Goal: Complete application form

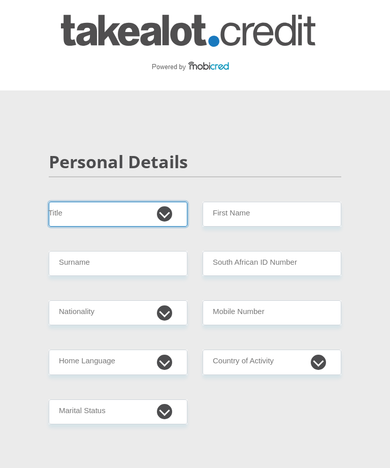
click at [169, 213] on select "Mr Ms Mrs Dr Other" at bounding box center [118, 214] width 139 height 25
select select "Ms"
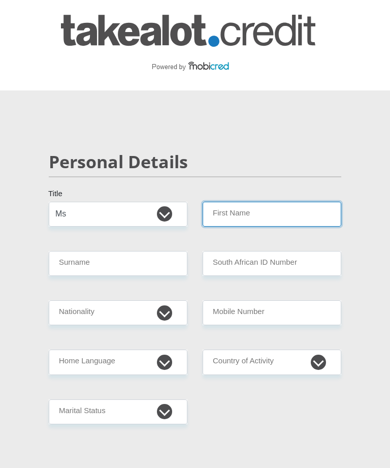
click at [284, 205] on input "First Name" at bounding box center [272, 214] width 139 height 25
type input "Morongwelesego"
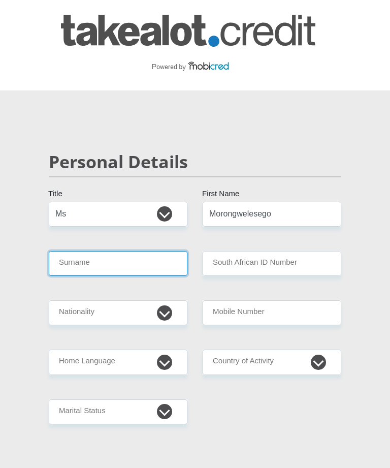
click at [156, 266] on input "Surname" at bounding box center [118, 263] width 139 height 25
type input "Matsepe"
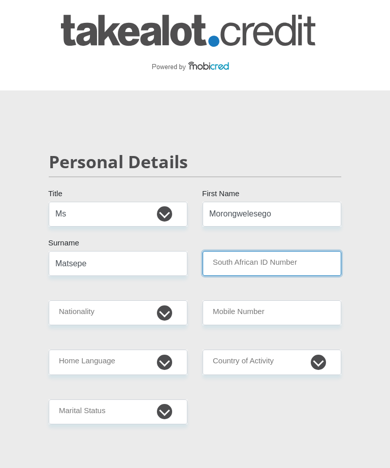
click at [252, 260] on input "South African ID Number" at bounding box center [272, 263] width 139 height 25
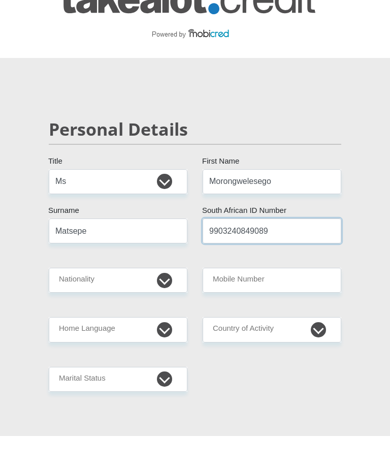
type input "9903240849089"
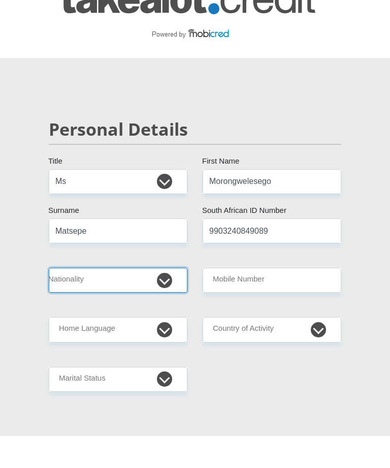
click at [168, 300] on select "South Africa Afghanistan Aland Islands Albania Algeria America Samoa American V…" at bounding box center [118, 312] width 139 height 25
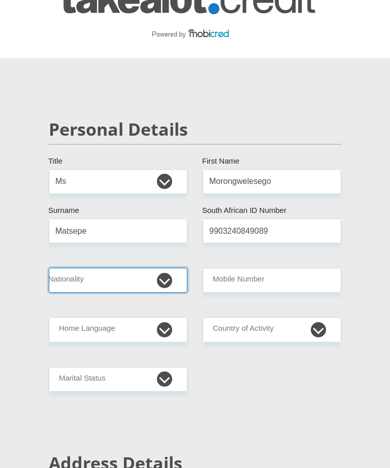
select select "ZAF"
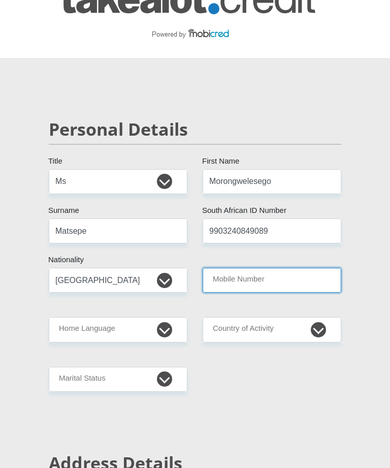
click at [282, 282] on input "Mobile Number" at bounding box center [272, 280] width 139 height 25
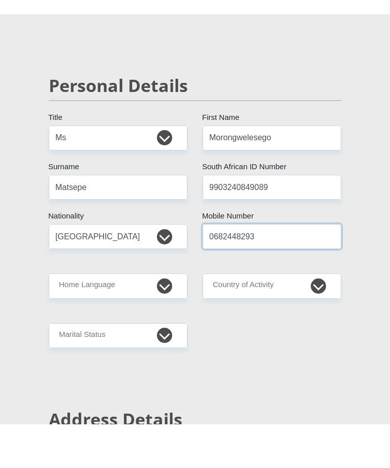
type input "0682448293"
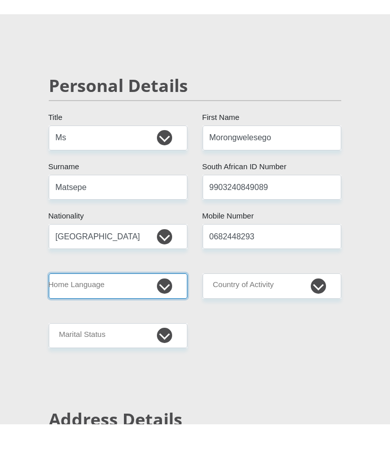
click at [159, 318] on select "Afrikaans English Sepedi South Ndebele Southern Sotho Swati Tsonga Tswana Venda…" at bounding box center [118, 330] width 139 height 25
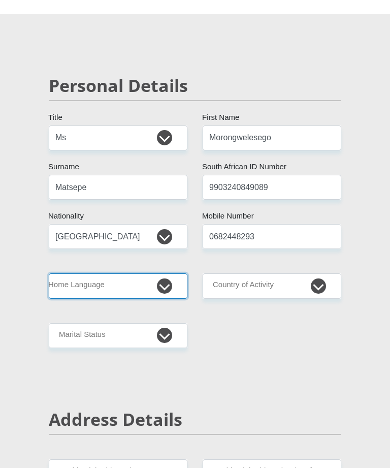
select select "nso"
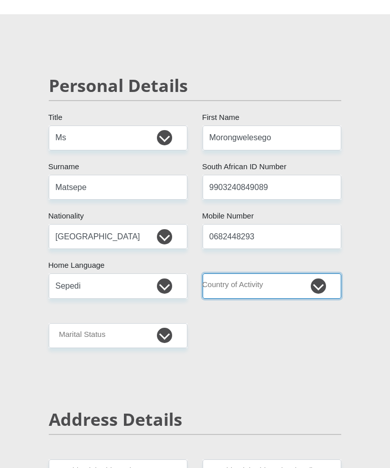
click at [319, 284] on select "South Africa Afghanistan Aland Islands Albania Algeria America Samoa American V…" at bounding box center [272, 285] width 139 height 25
select select "ZAF"
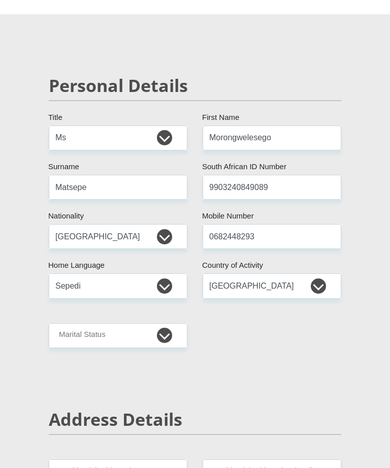
click at [162, 333] on select "Married ANC Single Divorced Widowed Married COP or Customary Law" at bounding box center [118, 335] width 139 height 25
select select "2"
click at [173, 333] on select "Married ANC Single Divorced Widowed Married COP or Customary Law" at bounding box center [118, 335] width 139 height 25
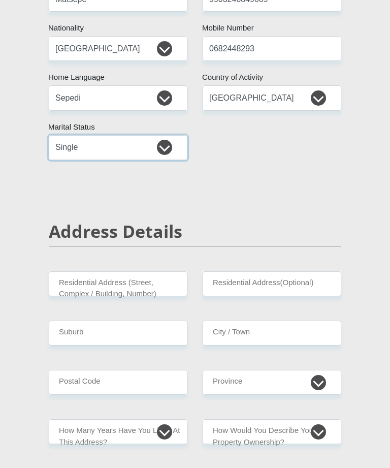
scroll to position [271, 0]
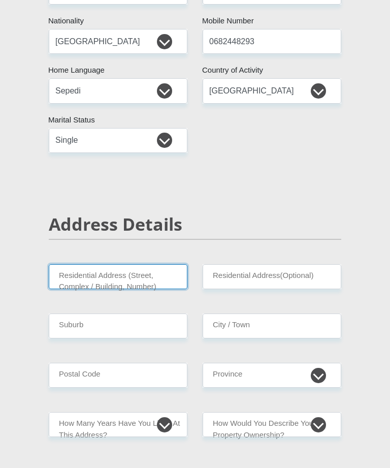
click at [148, 282] on input "Residential Address (Street, Complex / Building, Number)" at bounding box center [118, 277] width 139 height 25
type input "6032 Moleleki Extension 1"
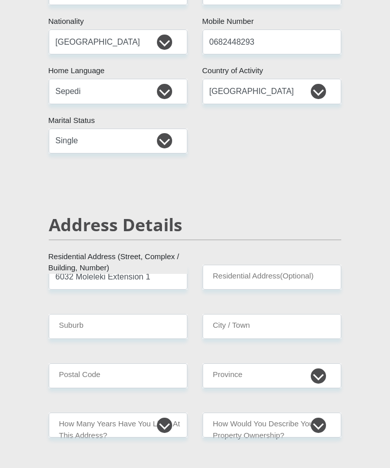
type input "Katlehong"
type input "1431"
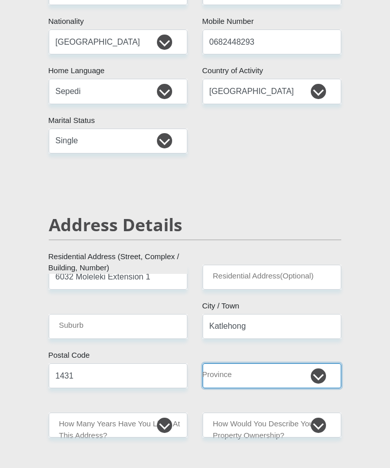
select select "Gauteng"
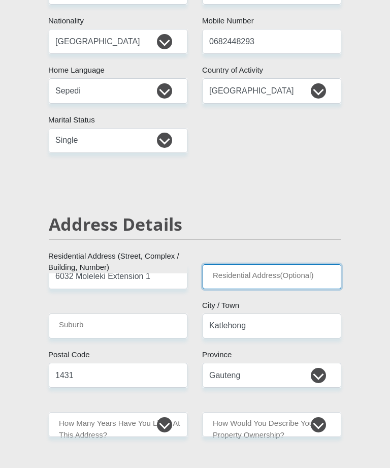
click at [274, 271] on input "Residential Address(Optional)" at bounding box center [272, 276] width 139 height 25
click at [287, 278] on input "Residential Address(Optional)" at bounding box center [272, 276] width 139 height 25
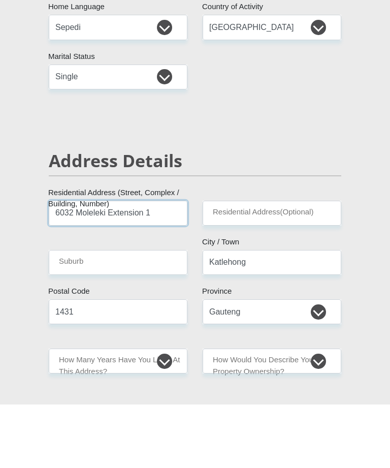
click at [158, 265] on input "6032 Moleleki Extension 1" at bounding box center [118, 277] width 139 height 25
click at [110, 265] on input "6032 Moleleki Extension 1" at bounding box center [118, 277] width 139 height 25
type input "6032 Moleleki street Extension 1"
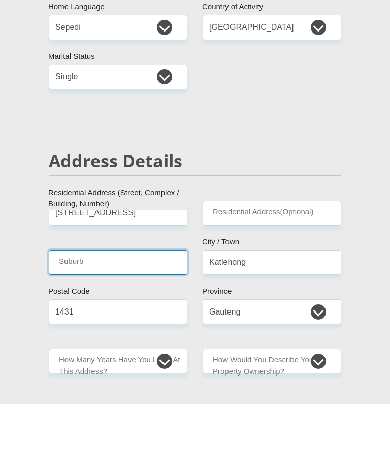
click at [152, 314] on input "Suburb" at bounding box center [118, 326] width 139 height 25
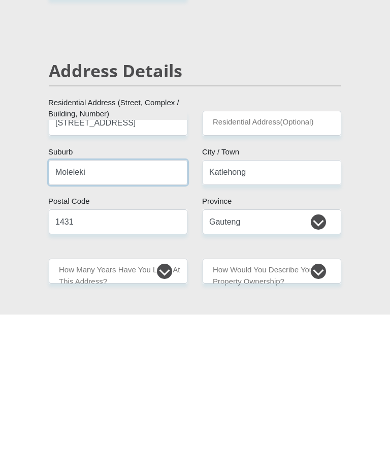
type input "Moleleki"
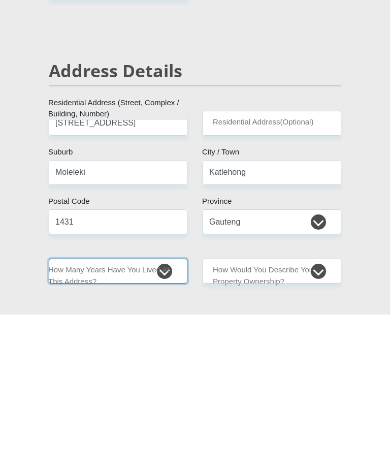
click at [160, 413] on select "less than 1 year 1-3 years 3-5 years 5+ years" at bounding box center [118, 425] width 139 height 25
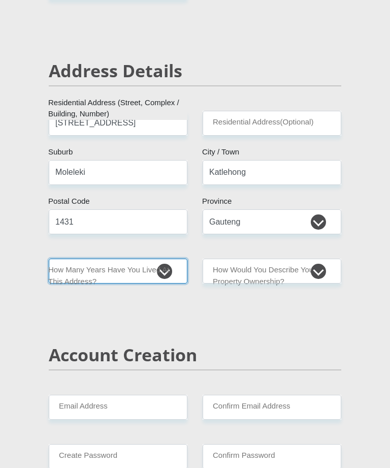
select select "5"
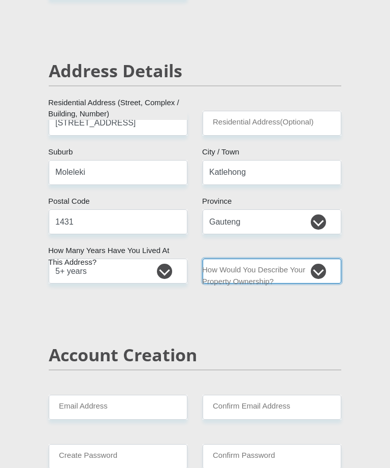
click at [321, 270] on select "Owned Rented Family Owned Company Dwelling" at bounding box center [272, 271] width 139 height 25
select select "parents"
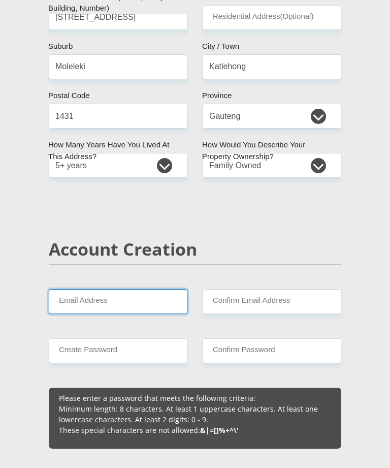
click at [139, 302] on input "Email Address" at bounding box center [118, 302] width 139 height 25
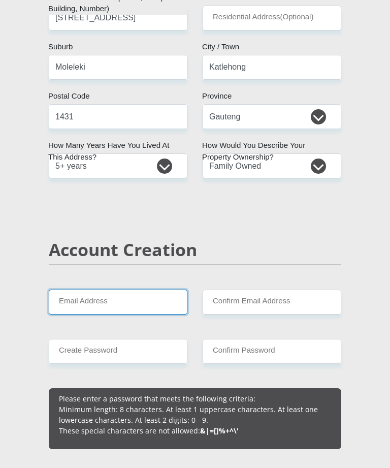
type input "lesego25matsepe@gmail.com"
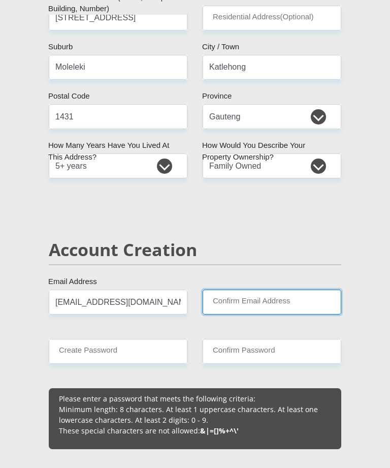
click at [270, 298] on input "Confirm Email Address" at bounding box center [272, 302] width 139 height 25
type input "lesego25matsepe@gmail.com"
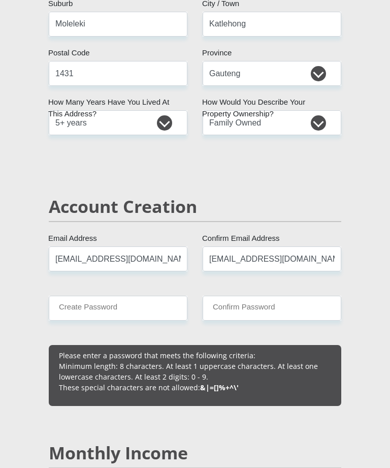
scroll to position [590, 0]
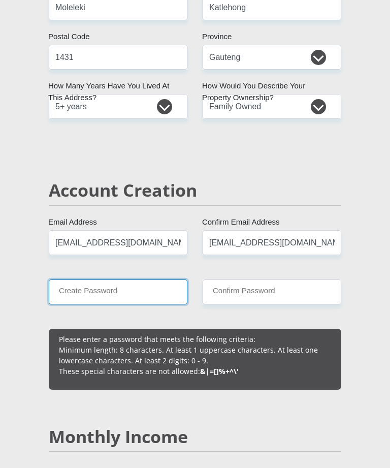
click at [152, 295] on input "Create Password" at bounding box center [118, 292] width 139 height 25
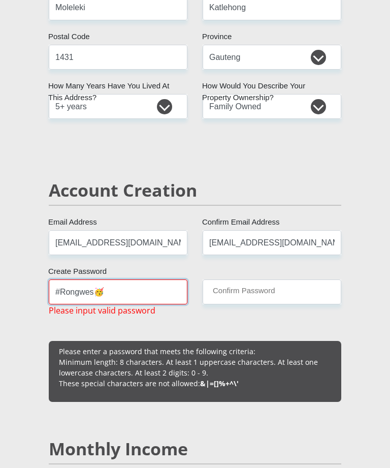
click at [148, 292] on input "#Rongwes🥳" at bounding box center [118, 292] width 139 height 25
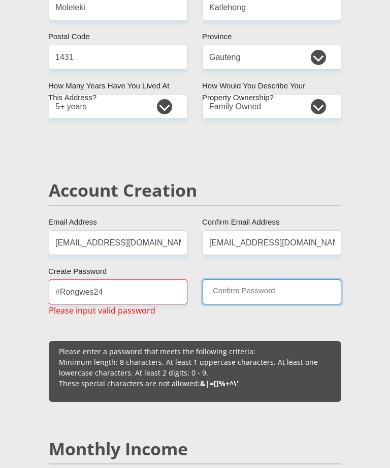
click at [290, 288] on input "Confirm Password" at bounding box center [272, 292] width 139 height 25
click at [273, 287] on input "Confirm Password" at bounding box center [272, 292] width 139 height 25
click at [281, 291] on input "Confirm Password" at bounding box center [272, 292] width 139 height 25
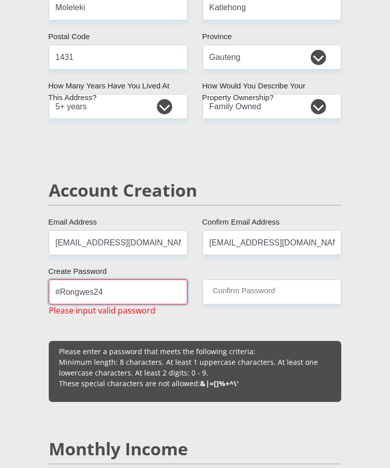
click at [119, 290] on input "#Rongwes24" at bounding box center [118, 292] width 139 height 25
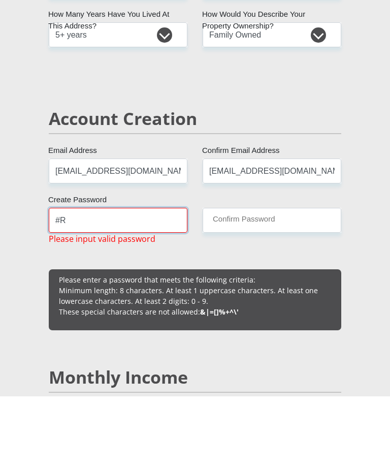
type input "#"
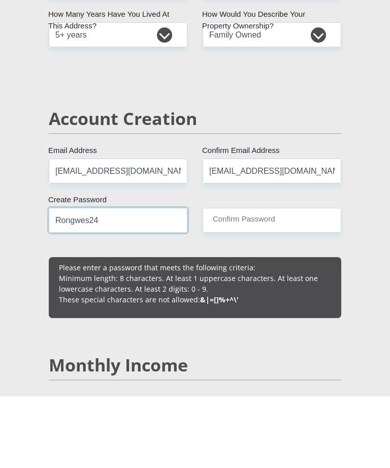
type input "Rongwes24"
click at [297, 280] on input "Confirm Password" at bounding box center [272, 292] width 139 height 25
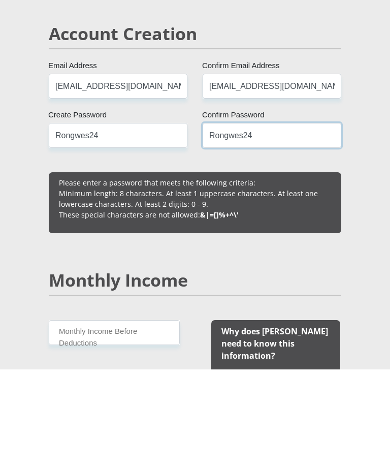
scroll to position [647, 0]
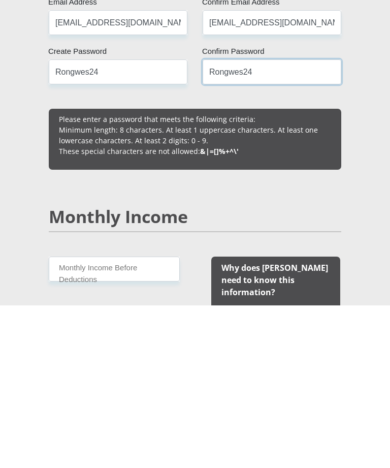
type input "Rongwes24"
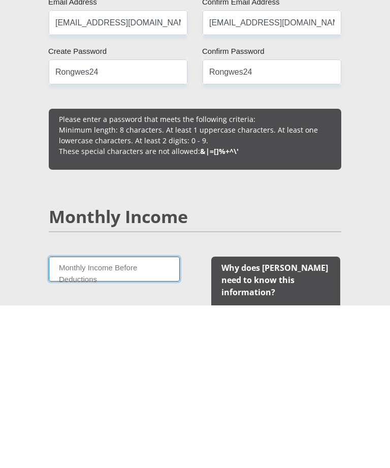
click at [144, 419] on input "Monthly Income Before Deductions" at bounding box center [114, 431] width 131 height 25
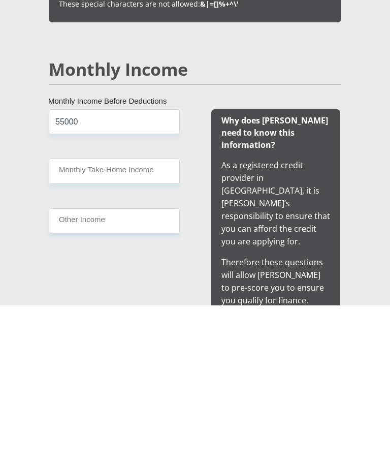
click at [164, 272] on input "55000" at bounding box center [114, 284] width 131 height 25
type input "5500"
click at [147, 321] on input "Monthly Take-Home Income" at bounding box center [114, 333] width 131 height 25
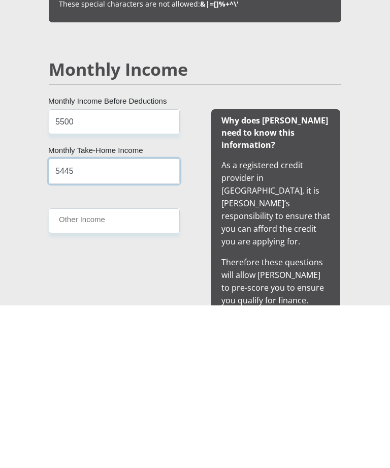
type input "5445"
click at [160, 371] on input "Other Income" at bounding box center [114, 383] width 131 height 25
type input "1000"
click at [152, 292] on div "5500 Monthly Income Before Deductions 5445 Monthly Take-Home Income 1000 Other …" at bounding box center [115, 415] width 162 height 287
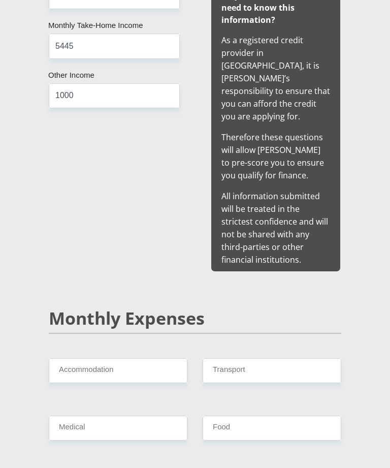
scroll to position [1082, 0]
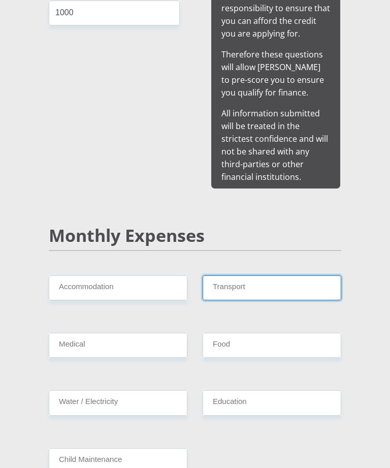
click at [291, 275] on input "Transport" at bounding box center [272, 287] width 139 height 25
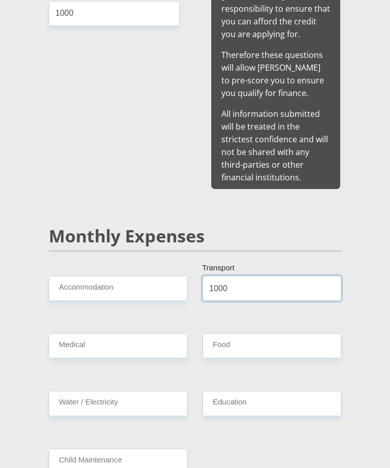
type input "1000"
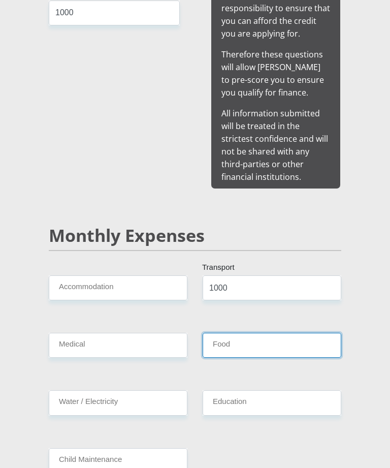
click at [275, 333] on input "Food" at bounding box center [272, 345] width 139 height 25
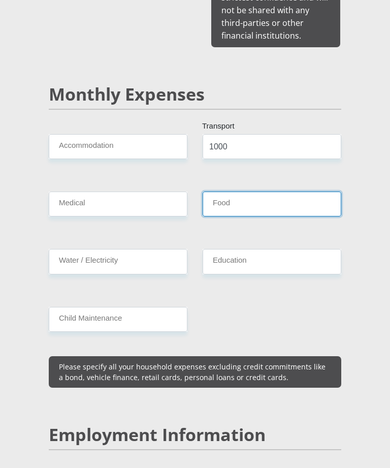
click at [269, 192] on input "Food" at bounding box center [272, 204] width 139 height 25
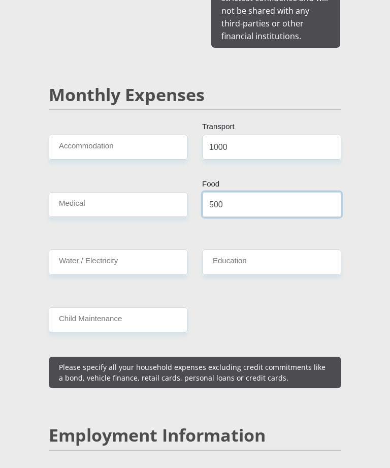
type input "500"
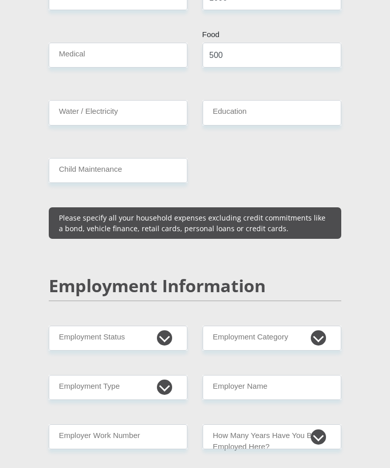
scroll to position [1456, 0]
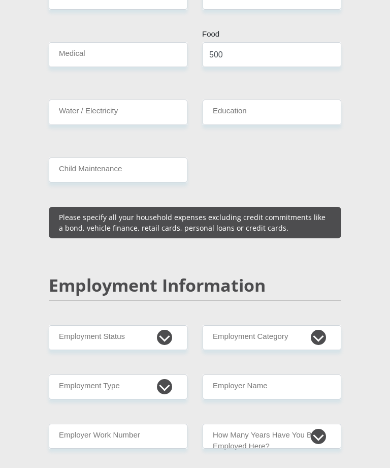
click at [164, 325] on select "Permanent/Full-time Part-time/Casual Contract Worker Self-Employed Housewife Re…" at bounding box center [118, 337] width 139 height 25
select select "1"
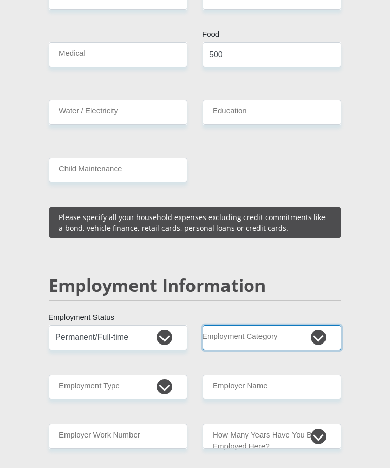
click at [325, 325] on select "AGRICULTURE ALCOHOL & TOBACCO CONSTRUCTION MATERIALS METALLURGY EQUIPMENT FOR R…" at bounding box center [272, 337] width 139 height 25
select select "53"
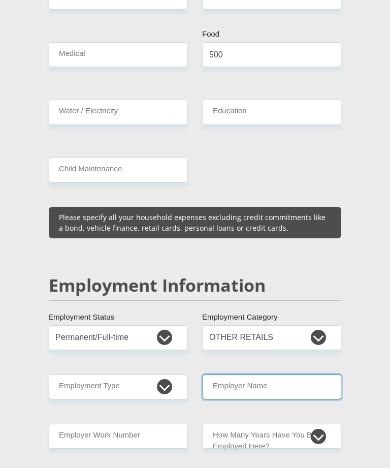
click at [280, 375] on input "Employer Name" at bounding box center [272, 387] width 139 height 25
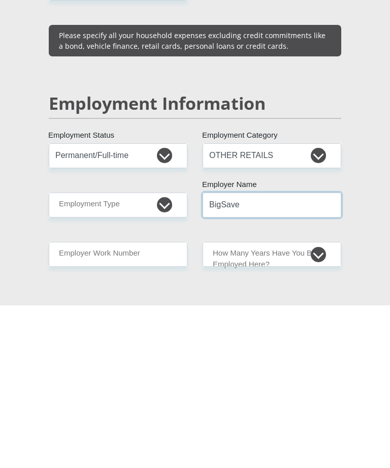
type input "BigSave"
click at [164, 405] on input "Employer Work Number" at bounding box center [118, 417] width 139 height 25
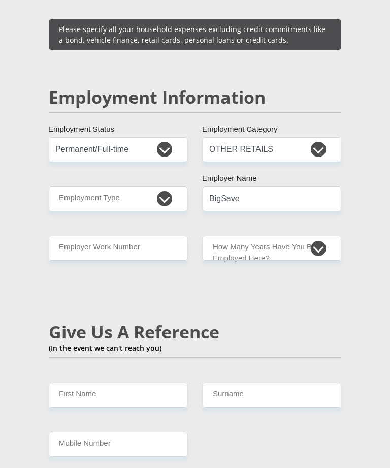
scroll to position [1644, 0]
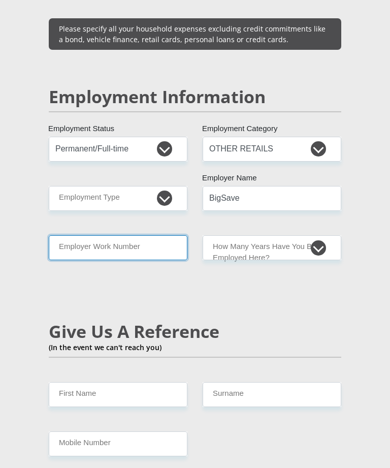
click at [148, 235] on input "Employer Work Number" at bounding box center [118, 247] width 139 height 25
paste input "21078"
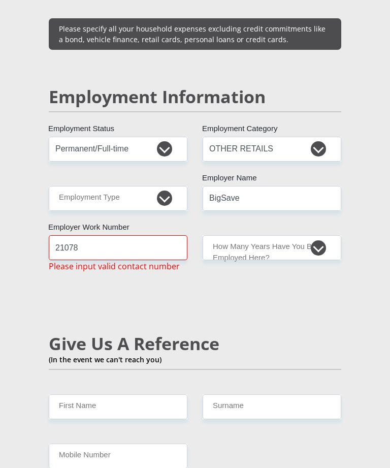
click at [254, 293] on div "Mr Ms Mrs Dr Other Title Morongwelesego First Name Matsepe Surname 990324084908…" at bounding box center [195, 192] width 308 height 3270
click at [137, 235] on input "21078" at bounding box center [118, 247] width 139 height 25
type input "2"
click at [320, 235] on select "less than 1 year 1-3 years 3-5 years 5+ years" at bounding box center [272, 247] width 139 height 25
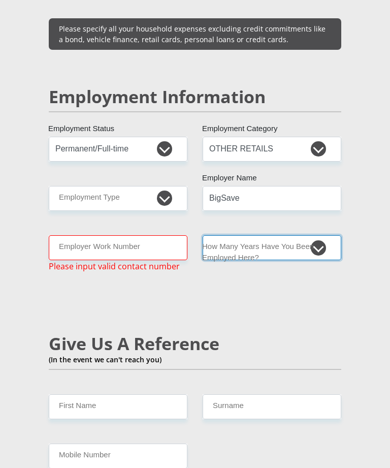
select select "6"
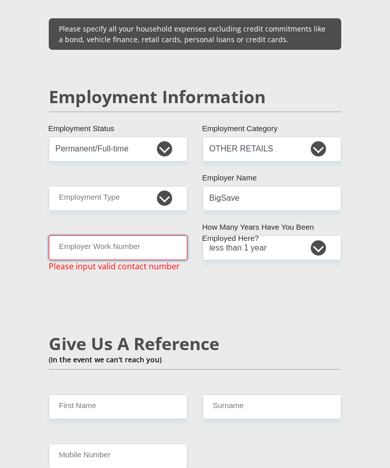
click at [145, 235] on input "Employer Work Number" at bounding box center [118, 247] width 139 height 25
click at [352, 288] on div "Personal Details Mr Ms Mrs Dr Other Title Morongwelesego First Name Matsepe Sur…" at bounding box center [195, 230] width 366 height 3495
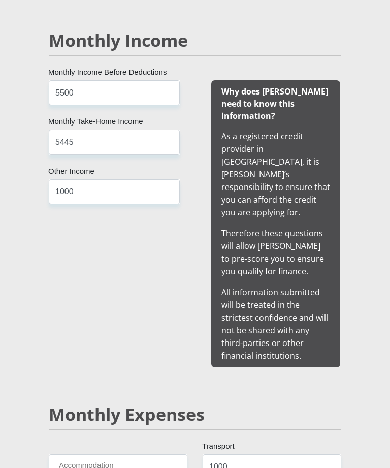
scroll to position [977, 0]
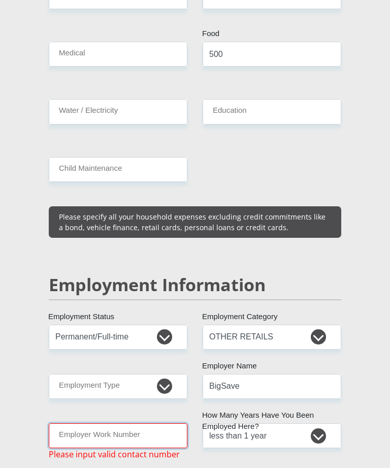
click at [160, 424] on input "Employer Work Number" at bounding box center [118, 436] width 139 height 25
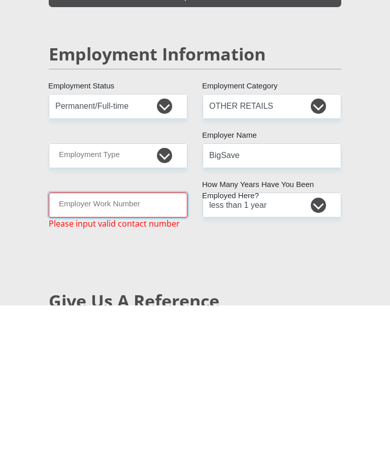
click at [119, 355] on input "Employer Work Number" at bounding box center [118, 367] width 139 height 25
paste input "012 111 7778"
click at [277, 255] on div "Mr Ms Mrs Dr Other Title Morongwelesego First Name Matsepe Surname 990324084908…" at bounding box center [195, 312] width 308 height 3270
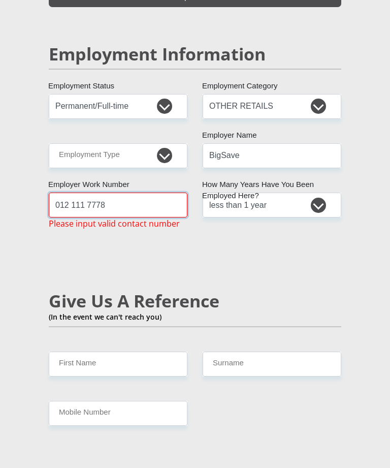
click at [83, 193] on input "012 111 7778" at bounding box center [118, 205] width 139 height 25
click at [72, 193] on input "012 1117778" at bounding box center [118, 205] width 139 height 25
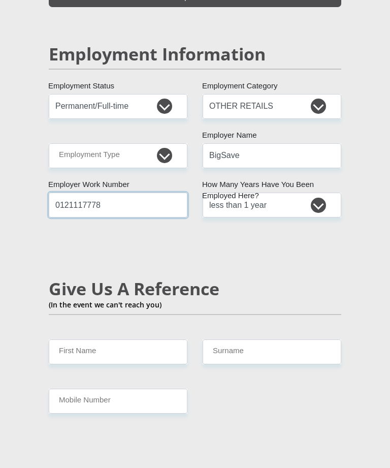
type input "0121117778"
click at [283, 229] on div "Mr Ms Mrs Dr Other Title Morongwelesego First Name Matsepe Surname 990324084908…" at bounding box center [195, 144] width 308 height 3258
click at [152, 340] on input "First Name" at bounding box center [118, 352] width 139 height 25
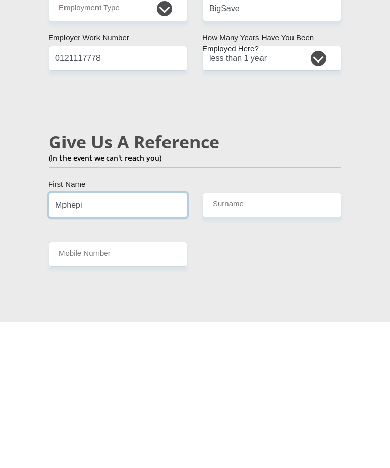
type input "Mphepi"
click at [298, 340] on input "Surname" at bounding box center [272, 352] width 139 height 25
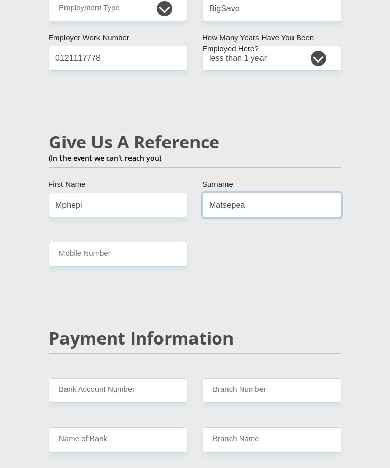
click at [299, 193] on input "Matsepea" at bounding box center [272, 205] width 139 height 25
type input "Matsepe"
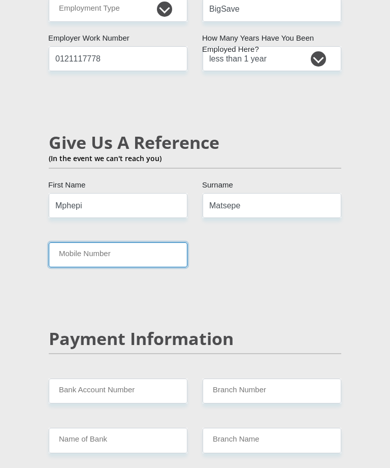
click at [140, 242] on input "Mobile Number" at bounding box center [118, 254] width 139 height 25
click at [352, 142] on div "Personal Details Mr Ms Mrs Dr Other Title Morongwelesego First Name Matsepe Sur…" at bounding box center [195, 35] width 366 height 3483
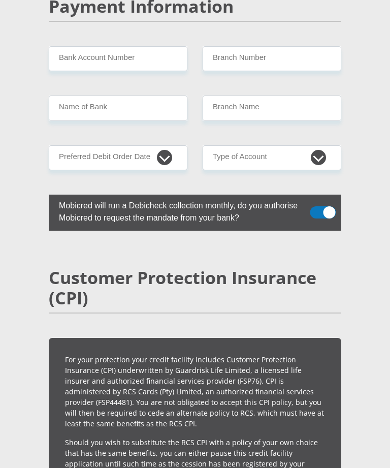
scroll to position [2166, 0]
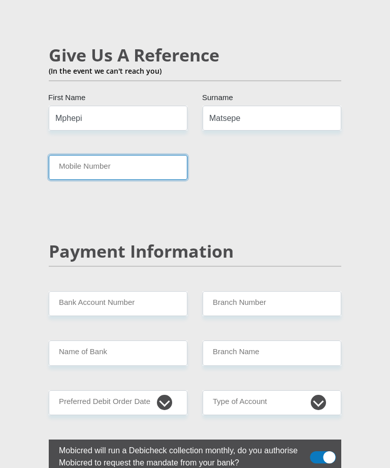
click at [152, 155] on input "Mobile Number" at bounding box center [118, 167] width 139 height 25
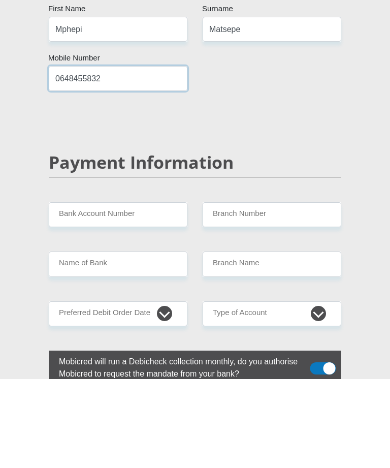
type input "0648455832"
click at [155, 292] on input "Bank Account Number" at bounding box center [118, 304] width 139 height 25
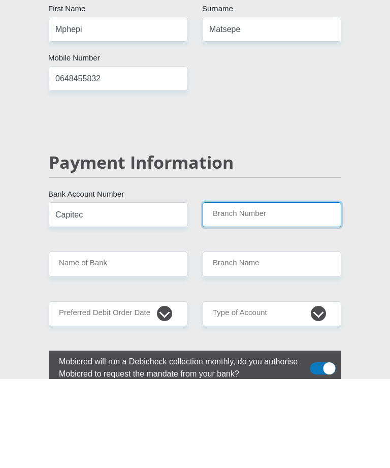
click at [281, 292] on input "Branch Number" at bounding box center [272, 304] width 139 height 25
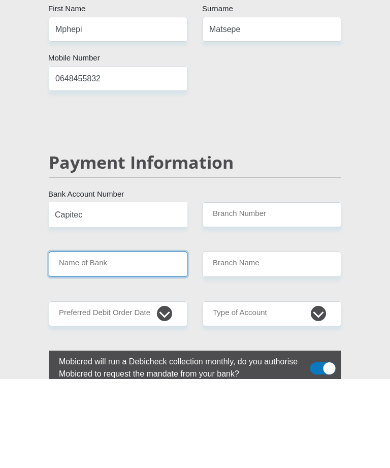
click at [156, 341] on input "Name of Bank" at bounding box center [118, 353] width 139 height 25
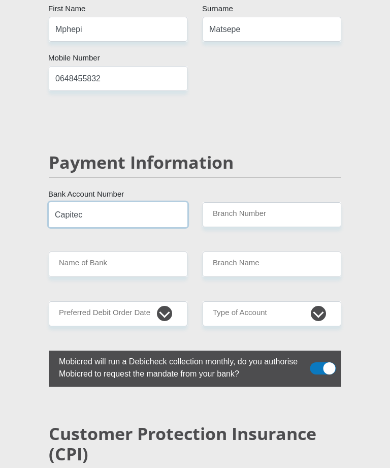
click at [146, 202] on input "Capitec" at bounding box center [118, 214] width 139 height 25
type input "C"
type input "1345870084"
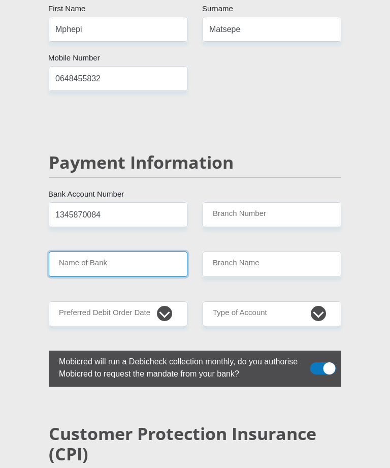
click at [110, 252] on input "Name of Bank" at bounding box center [118, 264] width 139 height 25
click at [146, 252] on input "Name of Bank" at bounding box center [118, 264] width 139 height 25
click at [158, 252] on input "Name of Bank" at bounding box center [118, 264] width 139 height 25
click at [155, 252] on input "Name of Bank" at bounding box center [118, 264] width 139 height 25
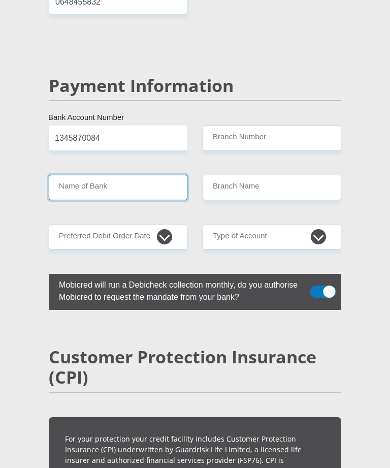
scroll to position [2087, 0]
click at [165, 175] on input "Name of Bank" at bounding box center [118, 187] width 139 height 25
click at [125, 175] on input "Name of Bank" at bounding box center [118, 187] width 139 height 25
click at [126, 175] on input "Name of Bank" at bounding box center [118, 187] width 139 height 25
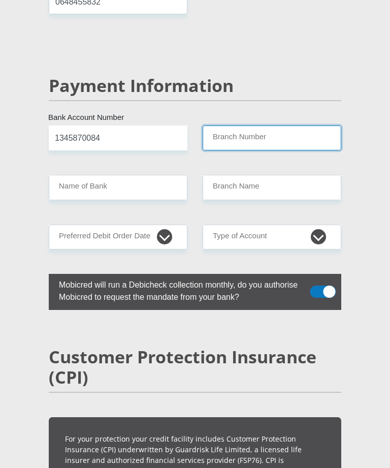
click at [268, 126] on input "Branch Number" at bounding box center [272, 138] width 139 height 25
type input "470010"
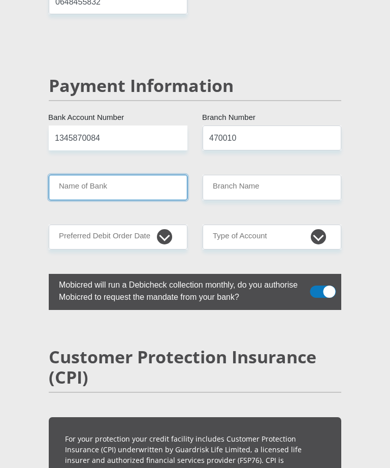
click at [146, 175] on input "Name of Bank" at bounding box center [118, 187] width 139 height 25
type input "CAPITEC BANK LIMITED"
type input "CAPITEC BANK CPC"
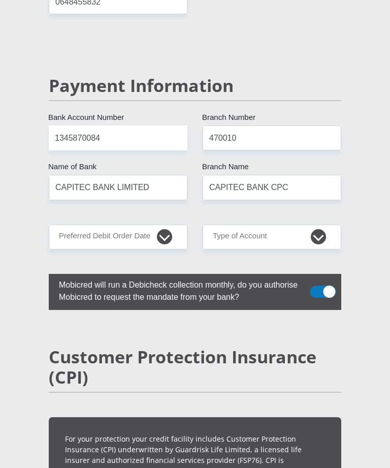
click at [170, 225] on select "1st 2nd 3rd 4th 5th 7th 18th 19th 20th 21st 22nd 23rd 24th 25th 26th 27th 28th …" at bounding box center [118, 237] width 139 height 25
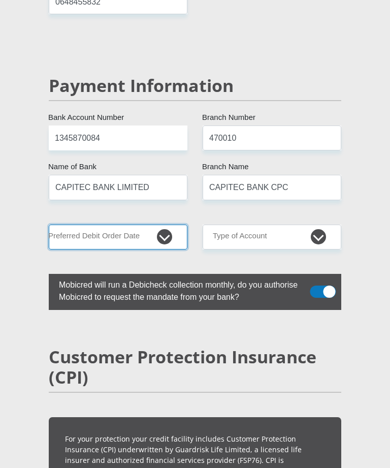
select select "25"
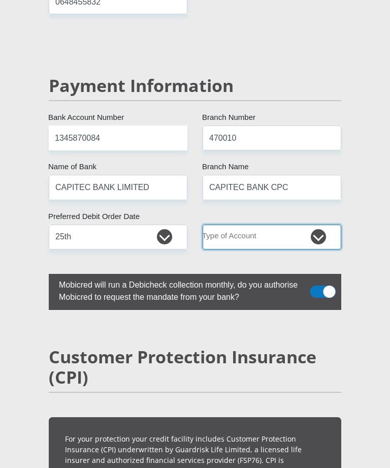
click at [312, 225] on select "Cheque Savings" at bounding box center [272, 237] width 139 height 25
select select "SAV"
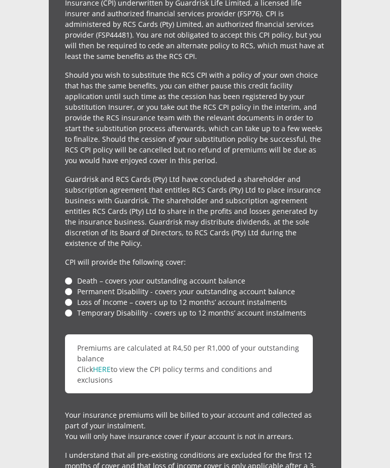
scroll to position [2535, 0]
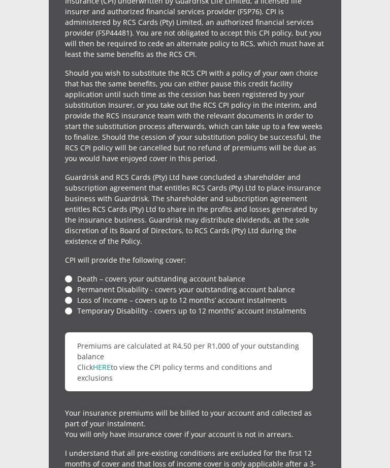
click at [68, 274] on li "Death – covers your outstanding account balance" at bounding box center [195, 279] width 260 height 11
click at [73, 284] on li "Permanent Disability - covers your outstanding account balance" at bounding box center [195, 289] width 260 height 11
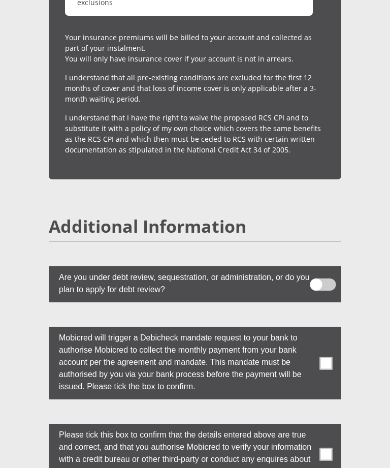
scroll to position [2911, 0]
click at [327, 357] on span at bounding box center [326, 363] width 13 height 13
click at [317, 329] on input "checkbox" at bounding box center [317, 329] width 0 height 0
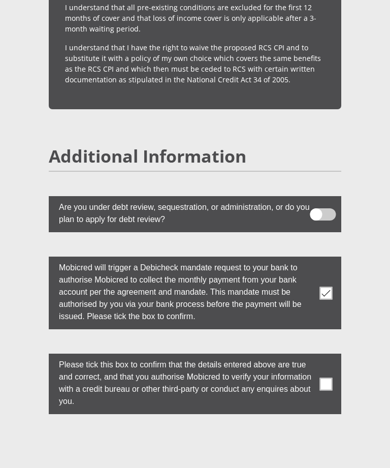
scroll to position [2982, 0]
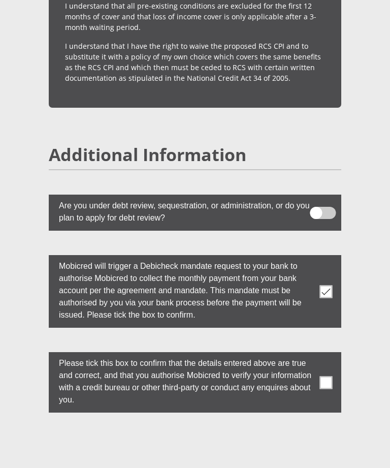
click at [336, 353] on label at bounding box center [195, 383] width 293 height 60
click at [317, 355] on input "checkbox" at bounding box center [317, 355] width 0 height 0
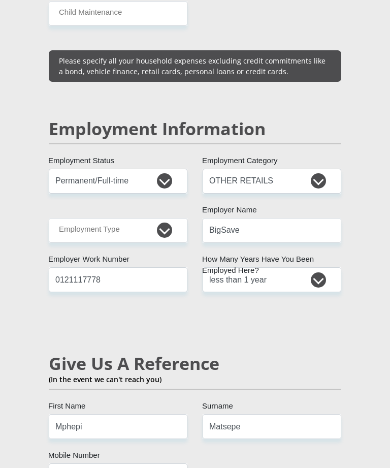
scroll to position [1604, 0]
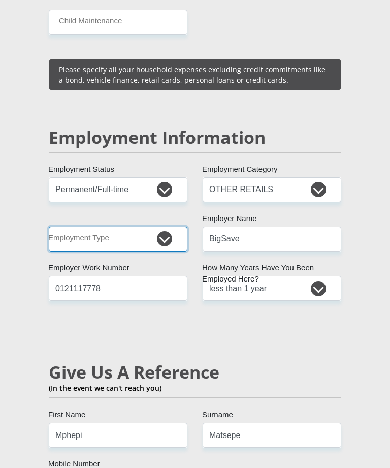
click at [168, 227] on select "College/Lecturer Craft Seller Creative Driver Executive Farmer Forces - Non Com…" at bounding box center [118, 239] width 139 height 25
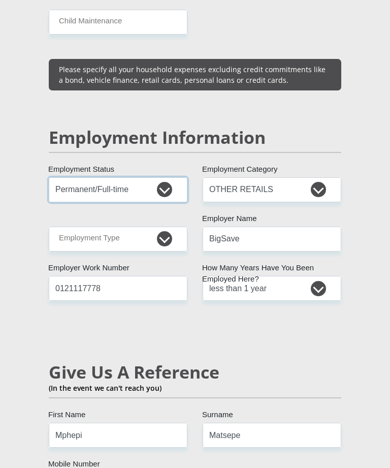
click at [169, 177] on select "Permanent/Full-time Part-time/Casual Contract Worker Self-Employed Housewife Re…" at bounding box center [118, 189] width 139 height 25
select select "3"
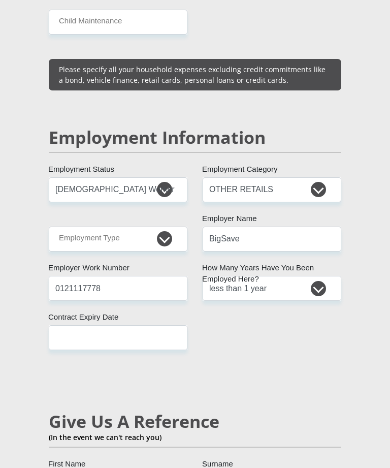
click at [171, 227] on select "College/Lecturer Craft Seller Creative Driver Executive Farmer Forces - Non Com…" at bounding box center [118, 239] width 139 height 25
select select "Unknown/Other"
click at [155, 325] on input "text" at bounding box center [118, 337] width 139 height 25
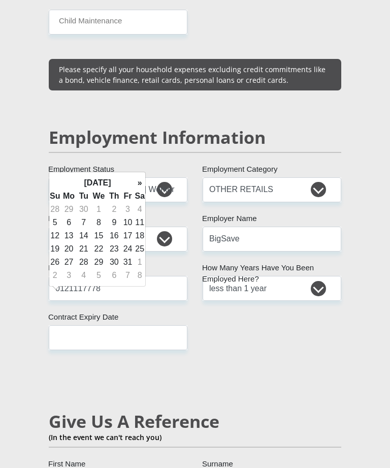
click at [124, 183] on th "October 2025" at bounding box center [97, 182] width 74 height 13
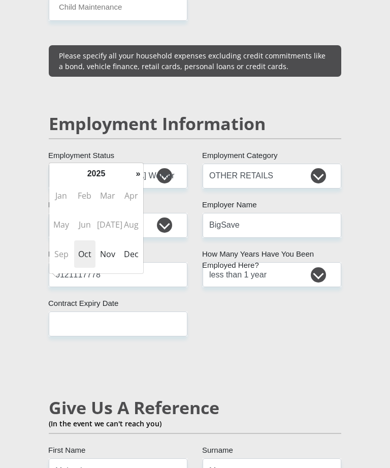
scroll to position [1618, 0]
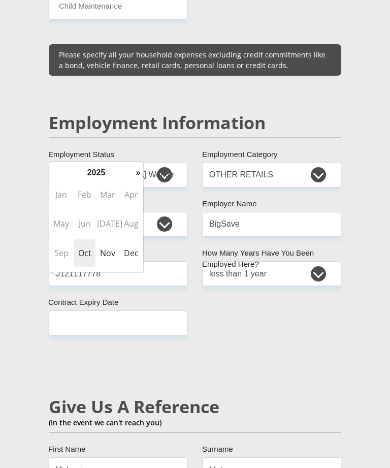
click at [142, 174] on th "»" at bounding box center [138, 172] width 10 height 13
click at [90, 225] on span "Jun" at bounding box center [84, 223] width 21 height 27
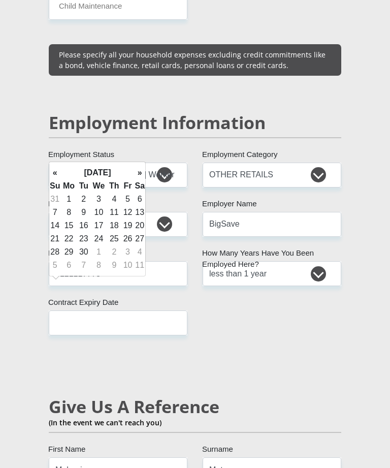
click at [85, 252] on td "30" at bounding box center [83, 252] width 13 height 13
type input "2026/06/30"
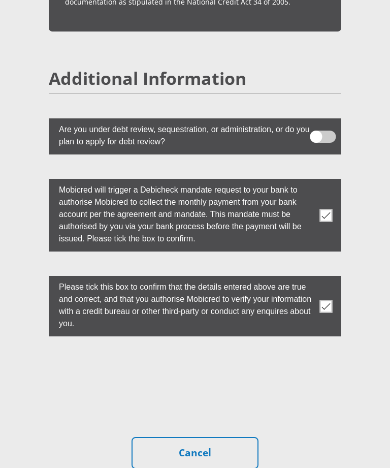
scroll to position [3208, 0]
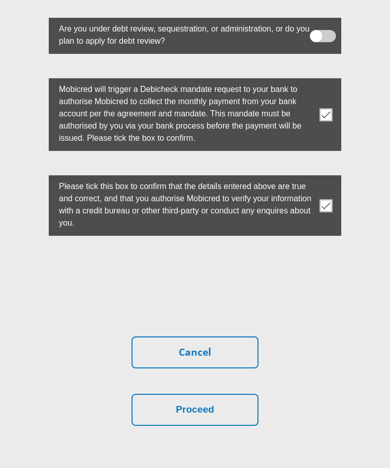
click at [218, 394] on button "Proceed" at bounding box center [195, 410] width 127 height 32
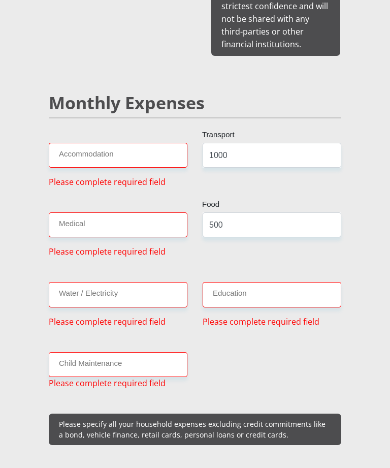
scroll to position [1286, 0]
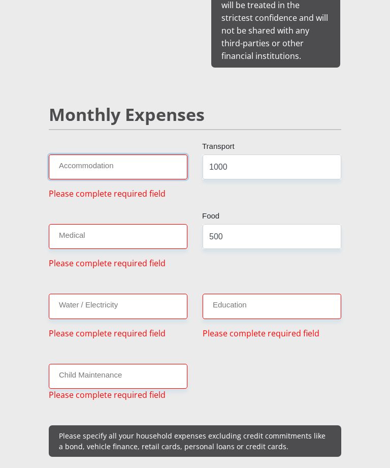
click at [157, 155] on input "Accommodation" at bounding box center [118, 167] width 139 height 25
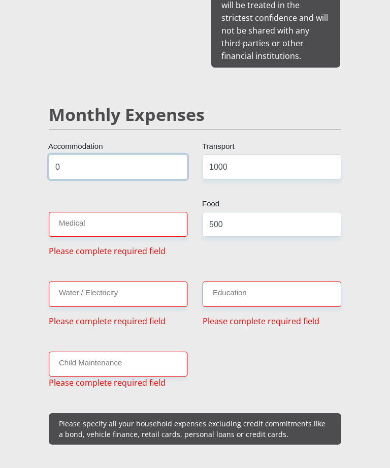
type input "0"
click at [152, 212] on input "Medical" at bounding box center [118, 224] width 139 height 25
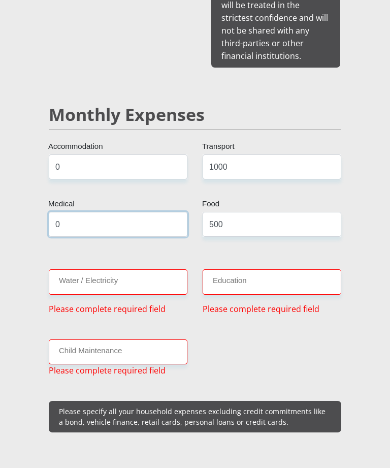
type input "0"
click at [156, 269] on input "Water / Electricity" at bounding box center [118, 281] width 139 height 25
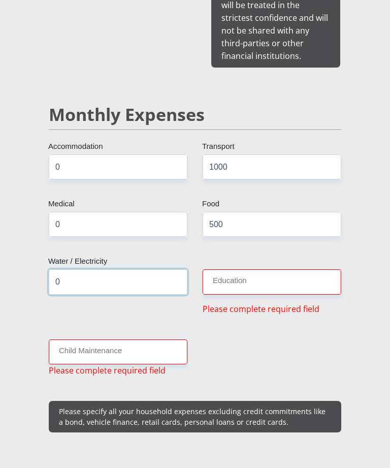
type input "0"
click at [166, 340] on input "Child Maintenance" at bounding box center [118, 352] width 139 height 25
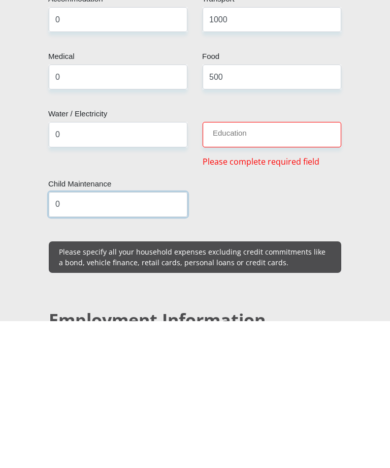
type input "0"
click at [297, 269] on input "Education" at bounding box center [272, 281] width 139 height 25
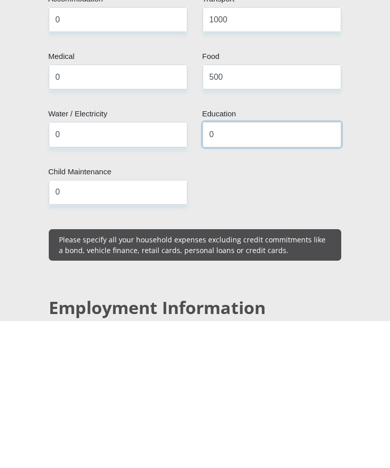
type input "0"
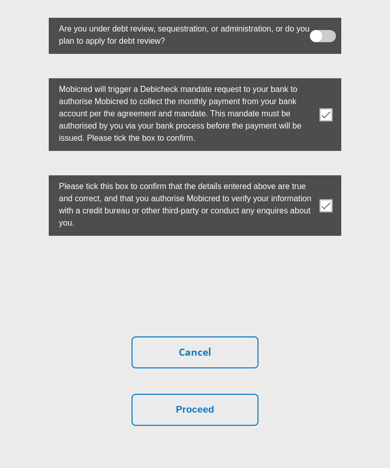
scroll to position [3208, 0]
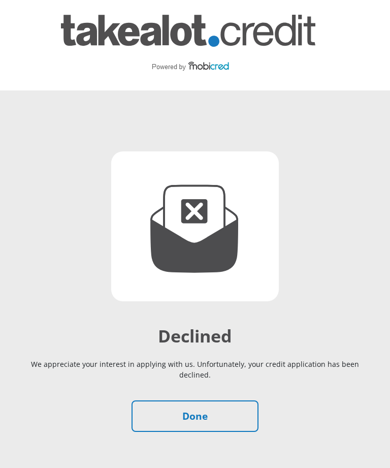
click at [216, 401] on link "Done" at bounding box center [195, 417] width 127 height 32
